Goal: Transaction & Acquisition: Purchase product/service

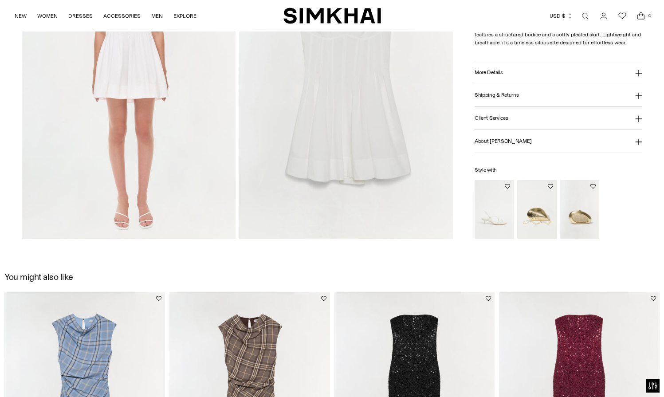
scroll to position [1127, 0]
